Goal: Information Seeking & Learning: Find specific fact

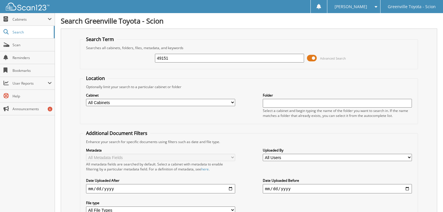
type input "49151"
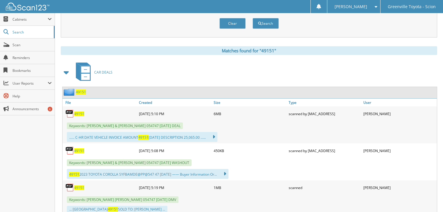
scroll to position [209, 0]
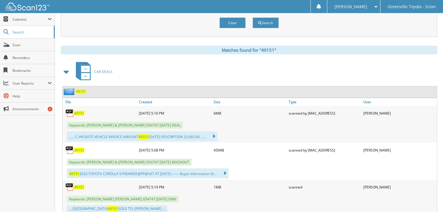
click at [80, 111] on span "49151" at bounding box center [79, 113] width 10 height 5
click at [81, 185] on span "49151" at bounding box center [79, 187] width 10 height 5
